Goal: Task Accomplishment & Management: Use online tool/utility

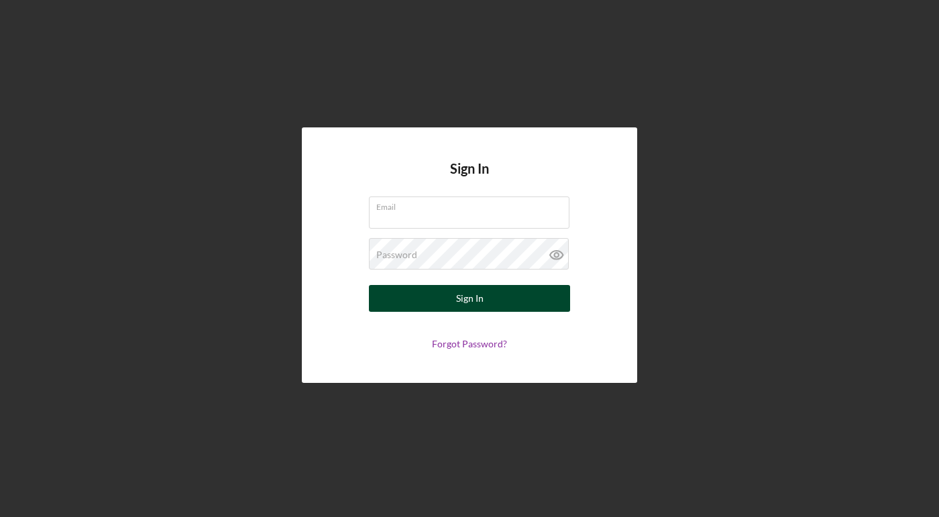
type input "[EMAIL_ADDRESS][DOMAIN_NAME]"
click at [443, 297] on button "Sign In" at bounding box center [469, 298] width 201 height 27
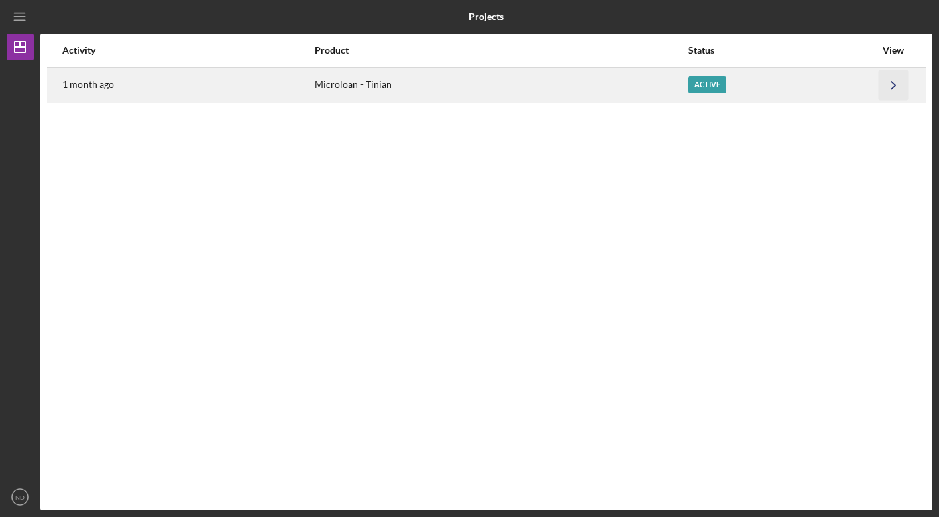
click at [890, 84] on icon "Icon/Navigate" at bounding box center [893, 85] width 30 height 30
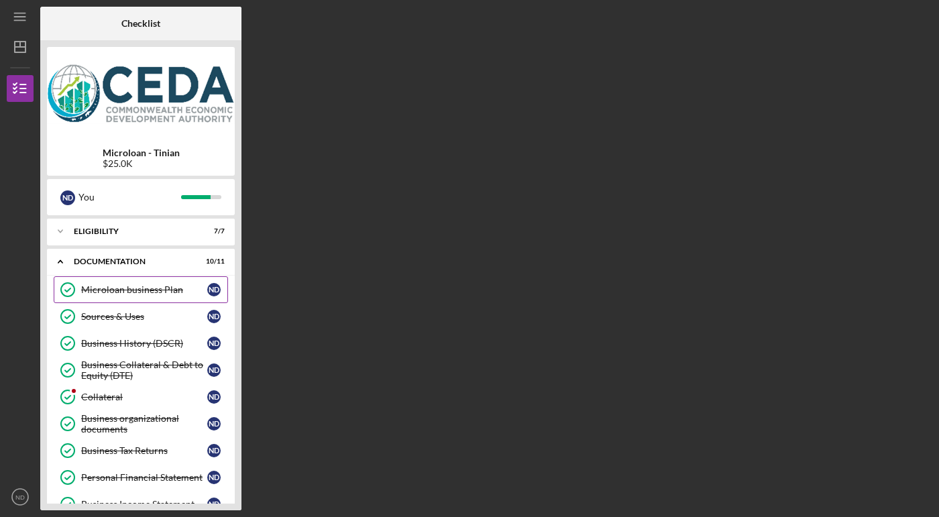
scroll to position [196, 0]
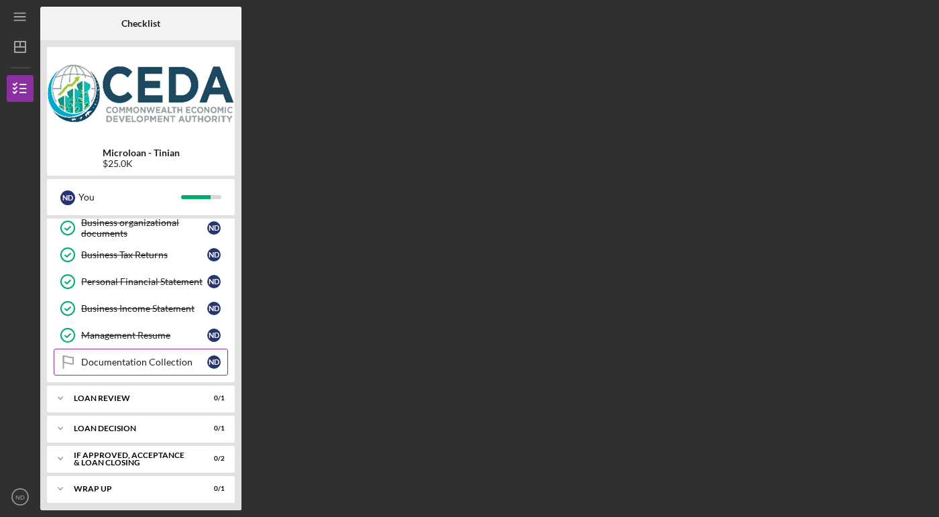
click at [141, 357] on div "Documentation Collection" at bounding box center [144, 362] width 126 height 11
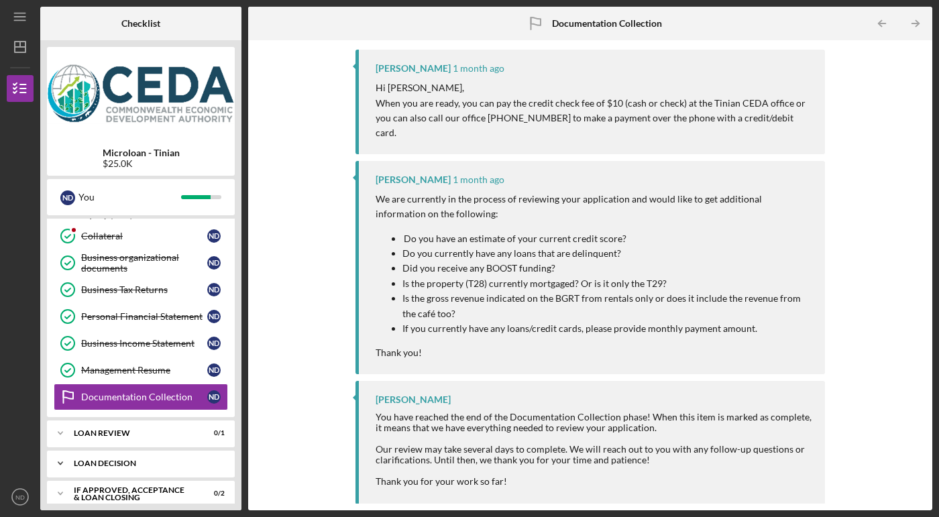
scroll to position [196, 0]
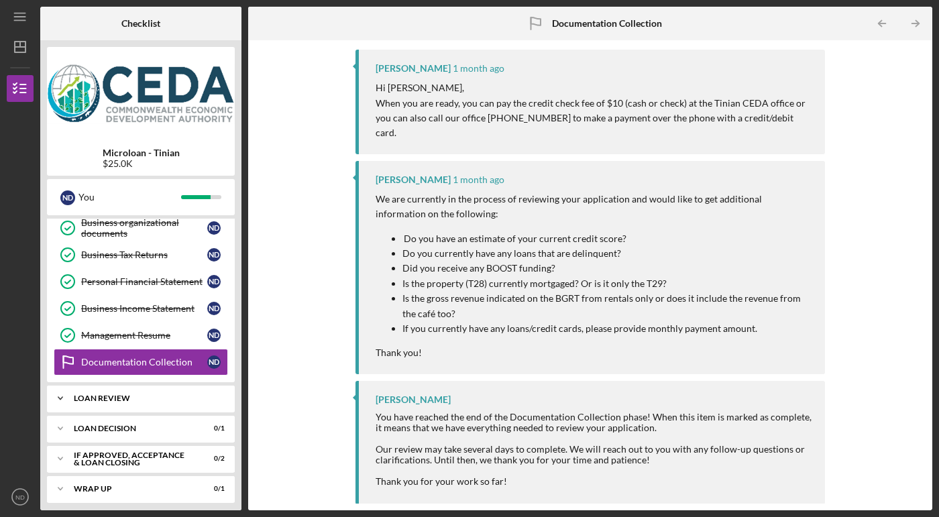
click at [109, 394] on div "Loan Review" at bounding box center [146, 398] width 144 height 8
click at [109, 459] on div "Loan decision" at bounding box center [146, 463] width 144 height 8
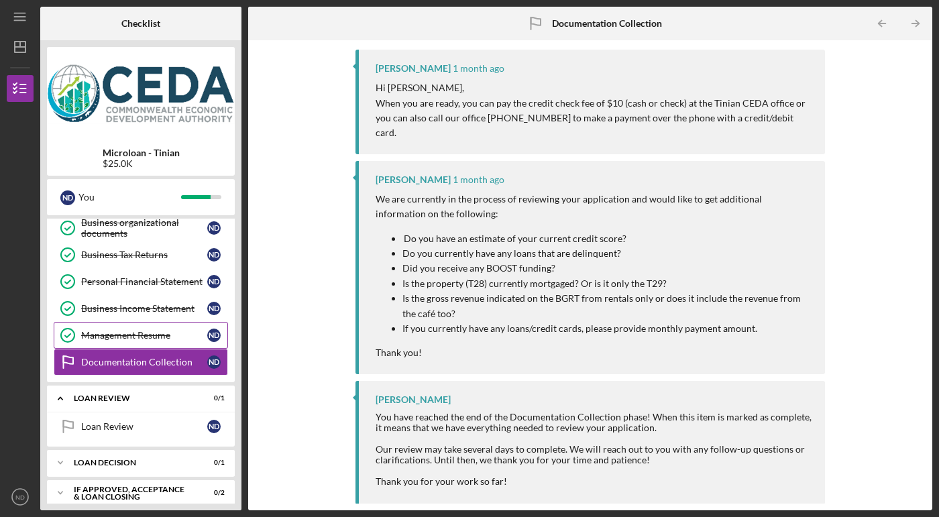
scroll to position [229, 0]
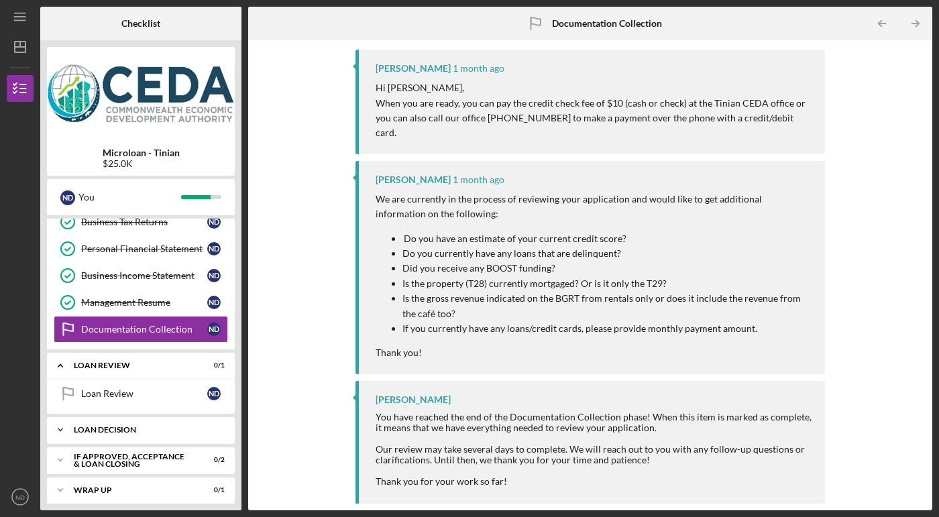
click at [123, 426] on div "Loan decision" at bounding box center [146, 430] width 144 height 8
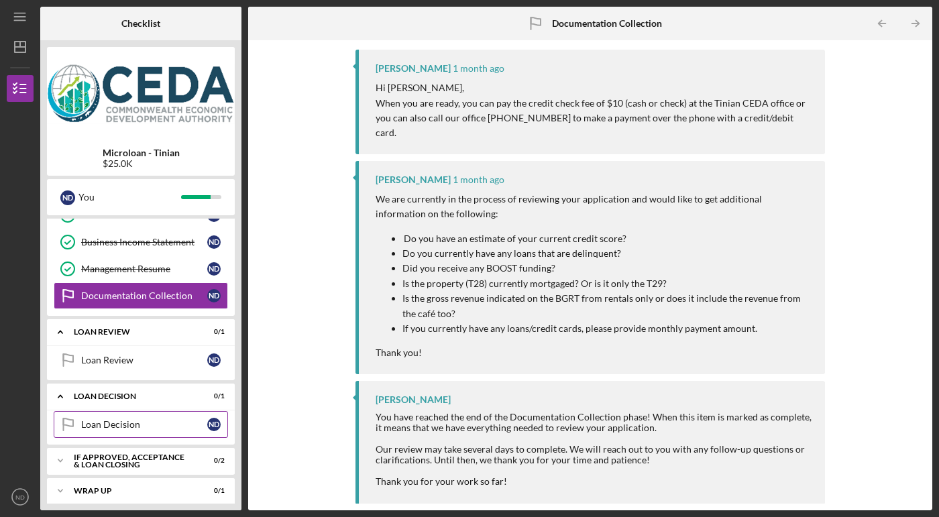
click at [110, 419] on div "Loan Decision" at bounding box center [144, 424] width 126 height 11
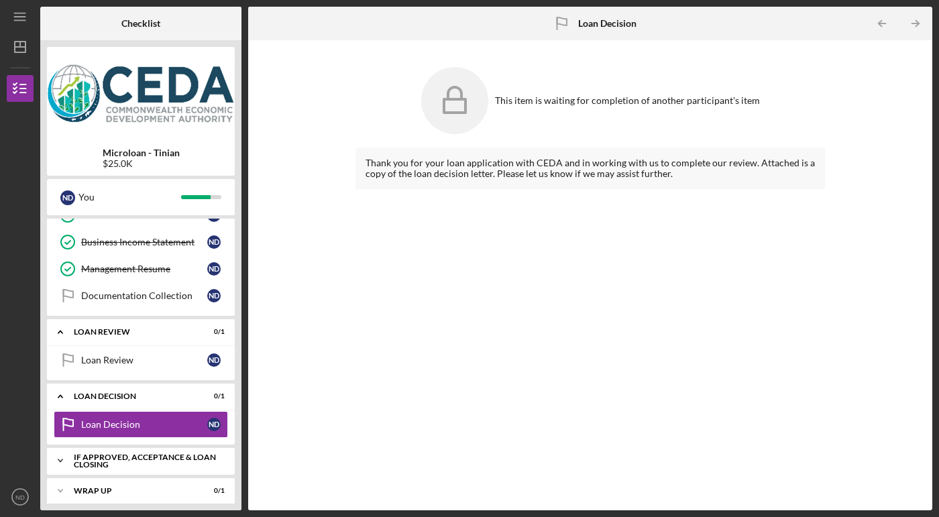
click at [139, 456] on div "If approved, acceptance & loan closing" at bounding box center [146, 460] width 144 height 15
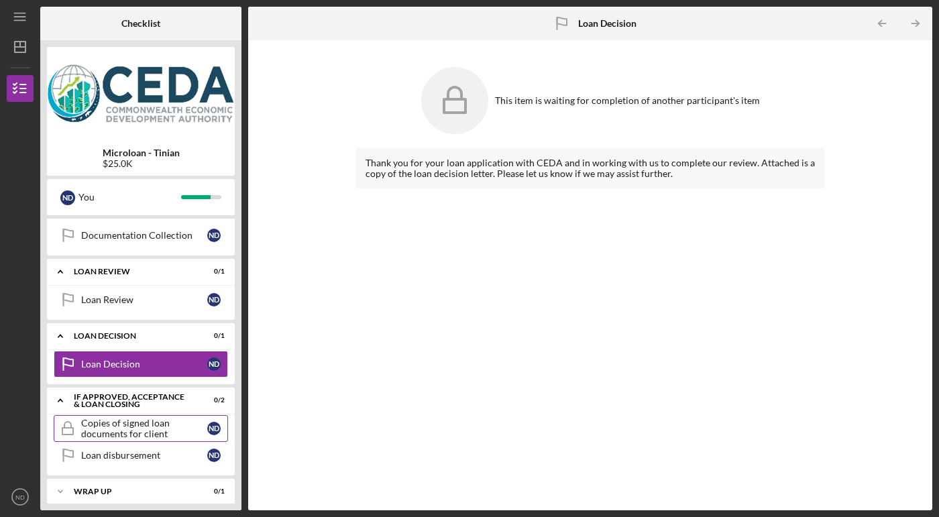
click at [129, 424] on div "Copies of signed loan documents for client" at bounding box center [144, 428] width 126 height 21
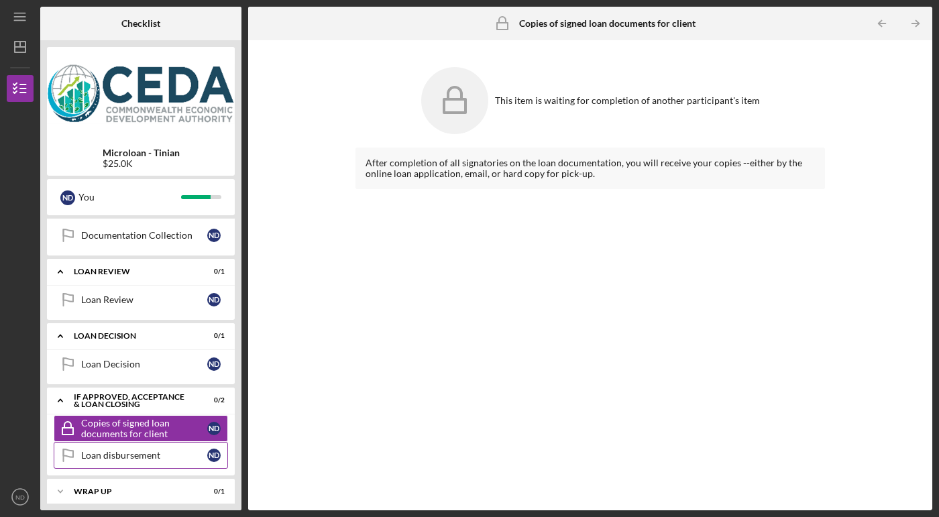
click at [111, 450] on div "Loan disbursement" at bounding box center [144, 455] width 126 height 11
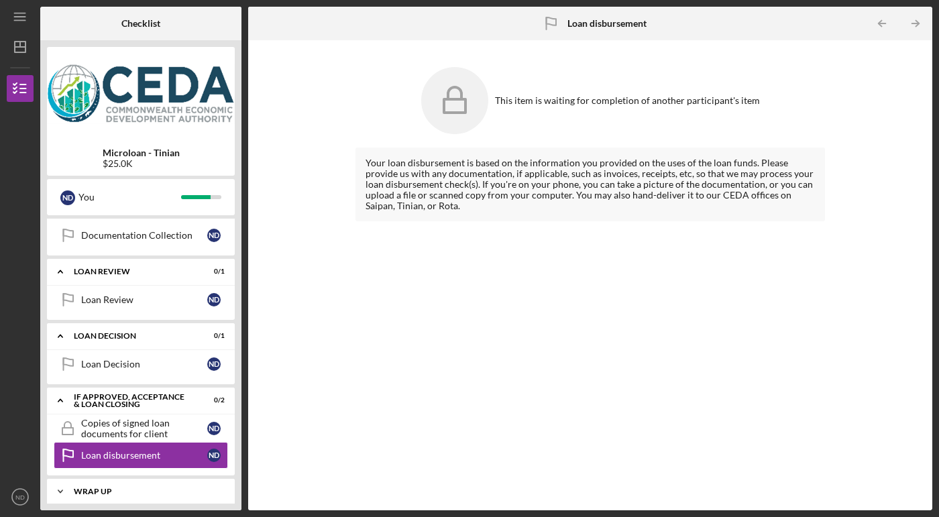
click at [112, 487] on div "Wrap up" at bounding box center [146, 491] width 144 height 8
click at [60, 483] on icon "Icon/Expander" at bounding box center [60, 491] width 27 height 27
click at [103, 487] on div "Wrap up" at bounding box center [146, 491] width 144 height 8
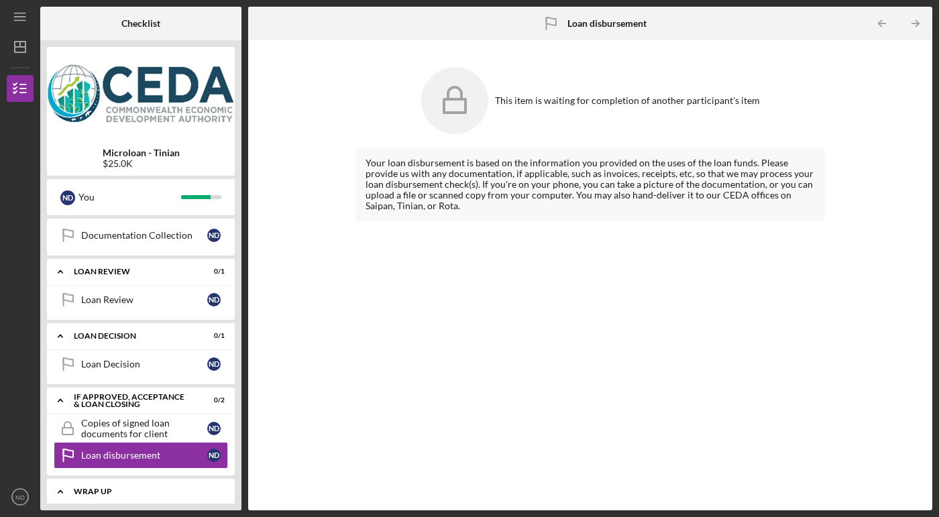
scroll to position [356, 0]
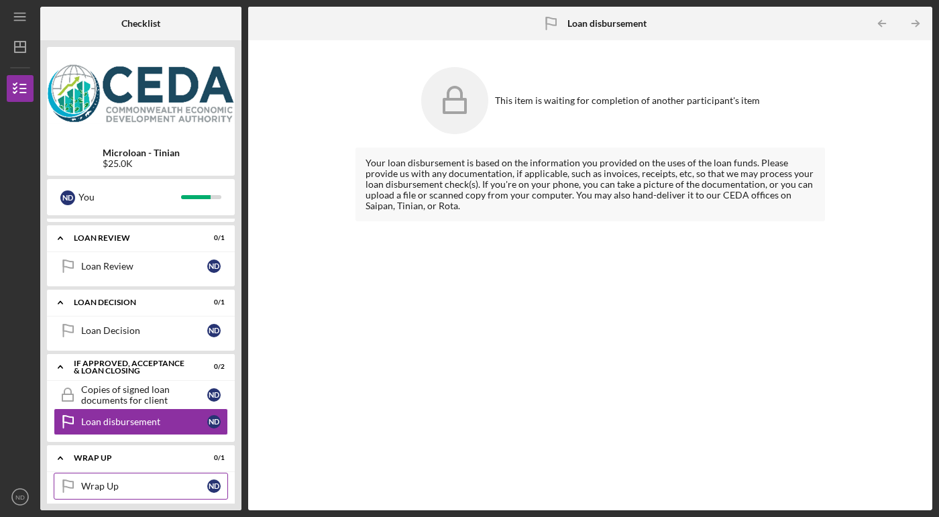
click at [97, 481] on div "Wrap Up" at bounding box center [144, 486] width 126 height 11
